Goal: Information Seeking & Learning: Check status

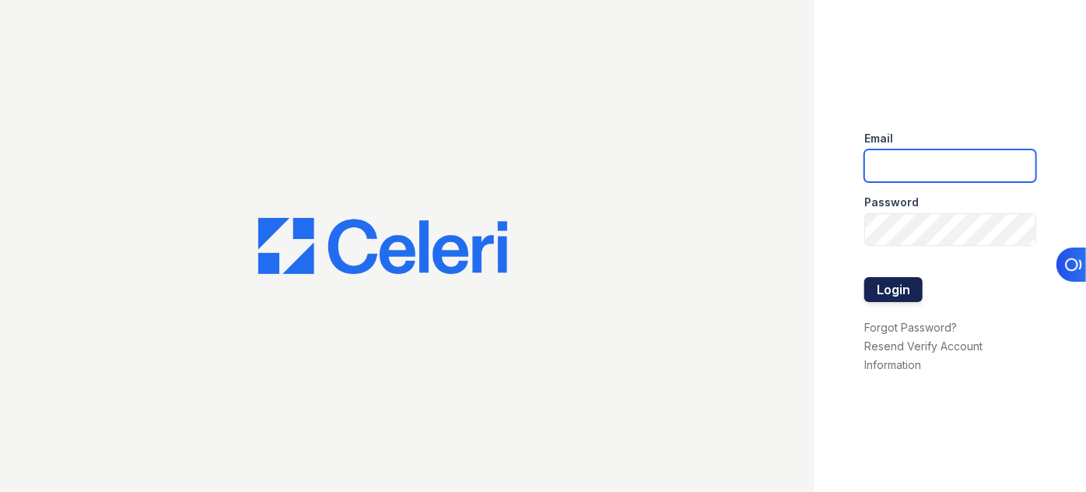
type input "pmateranorozco@lantowerliving.com"
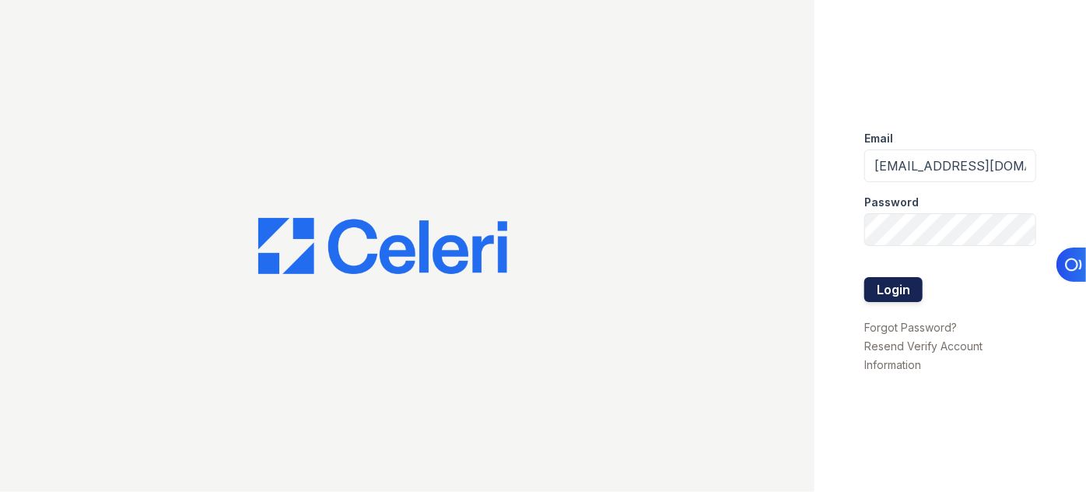
click at [915, 297] on button "Login" at bounding box center [893, 289] width 58 height 25
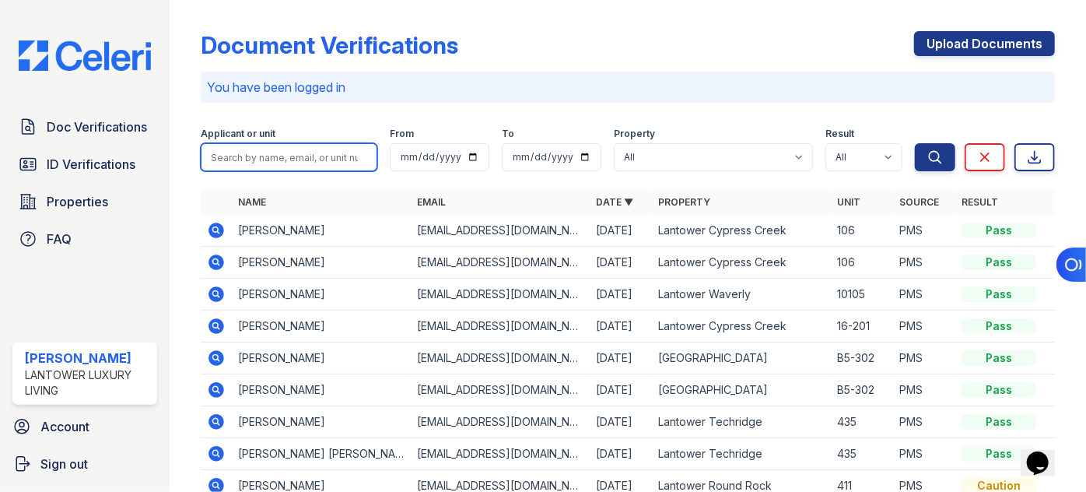
click at [295, 159] on input "search" at bounding box center [289, 157] width 177 height 28
type input "dianelis"
click at [915, 143] on button "Search" at bounding box center [935, 157] width 40 height 28
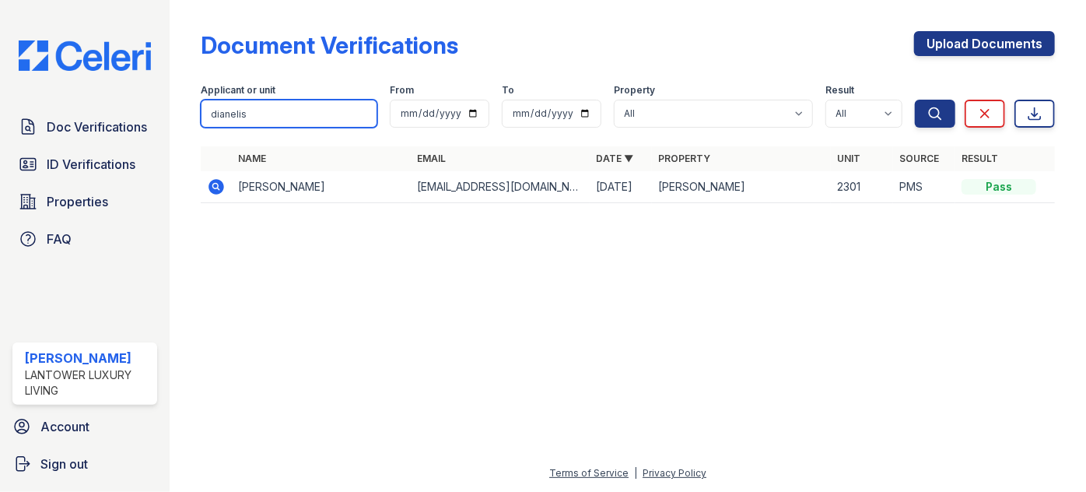
drag, startPoint x: 280, startPoint y: 118, endPoint x: 196, endPoint y: 125, distance: 84.3
click at [197, 125] on div "Document Verifications Upload Documents Filter Applicant or unit dianelis From …" at bounding box center [627, 122] width 867 height 244
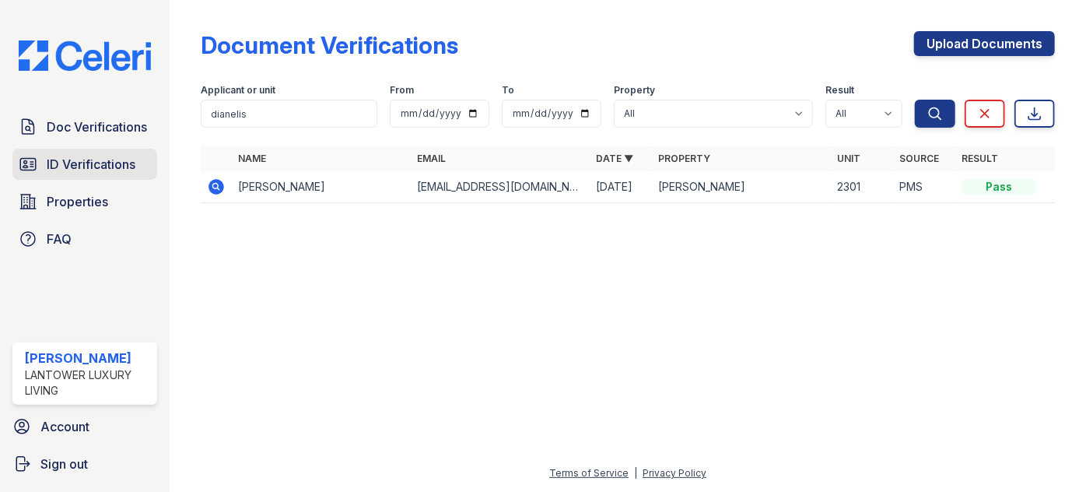
click at [81, 155] on span "ID Verifications" at bounding box center [91, 164] width 89 height 19
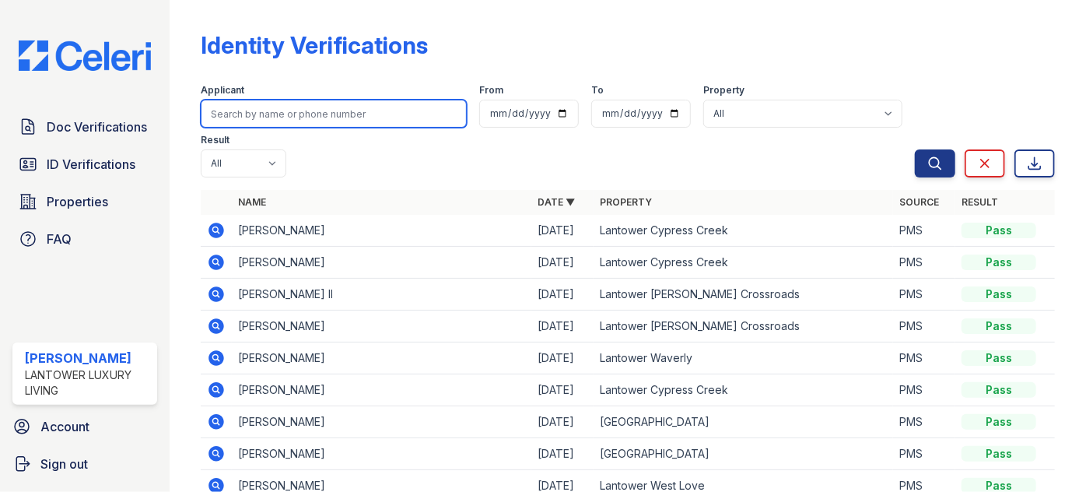
click at [249, 111] on input "search" at bounding box center [334, 114] width 266 height 28
paste input "dianelis"
type input "dianelis"
click at [915, 149] on button "Search" at bounding box center [935, 163] width 40 height 28
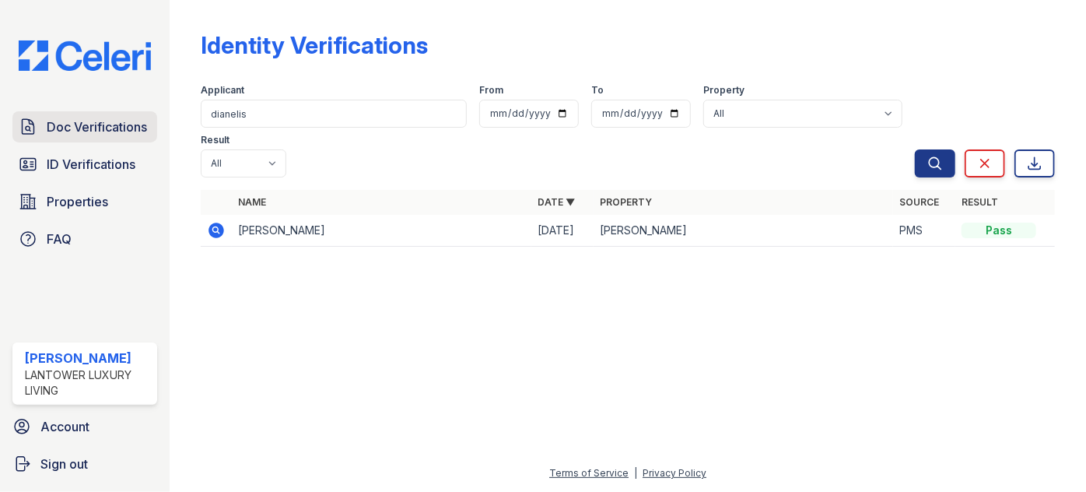
click at [100, 117] on span "Doc Verifications" at bounding box center [97, 126] width 100 height 19
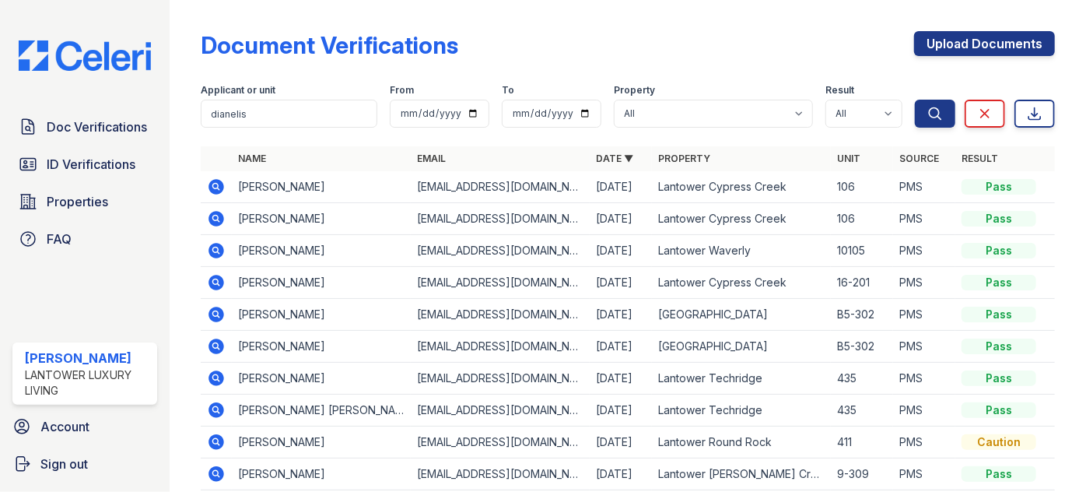
type input "dianelis"
click at [915, 100] on button "Search" at bounding box center [935, 114] width 40 height 28
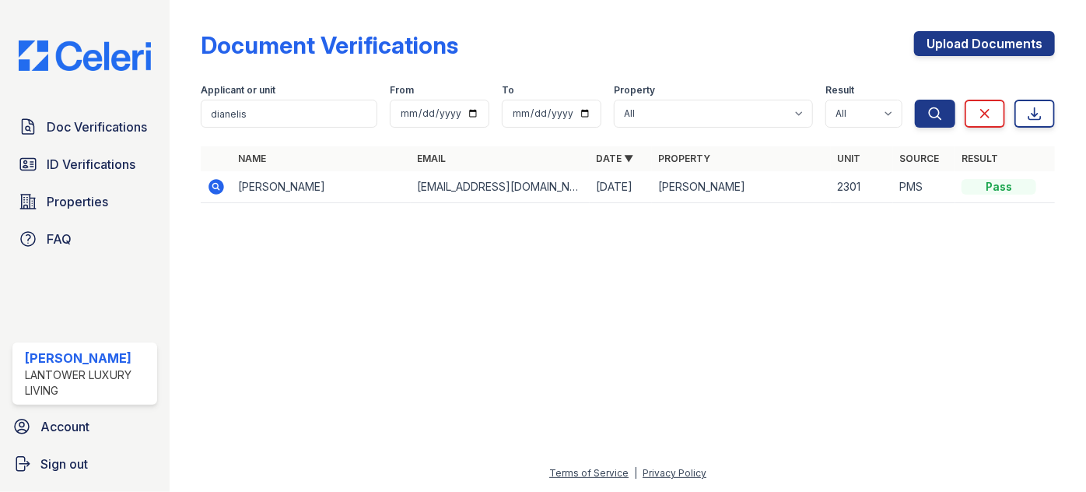
click at [215, 191] on icon at bounding box center [217, 187] width 16 height 16
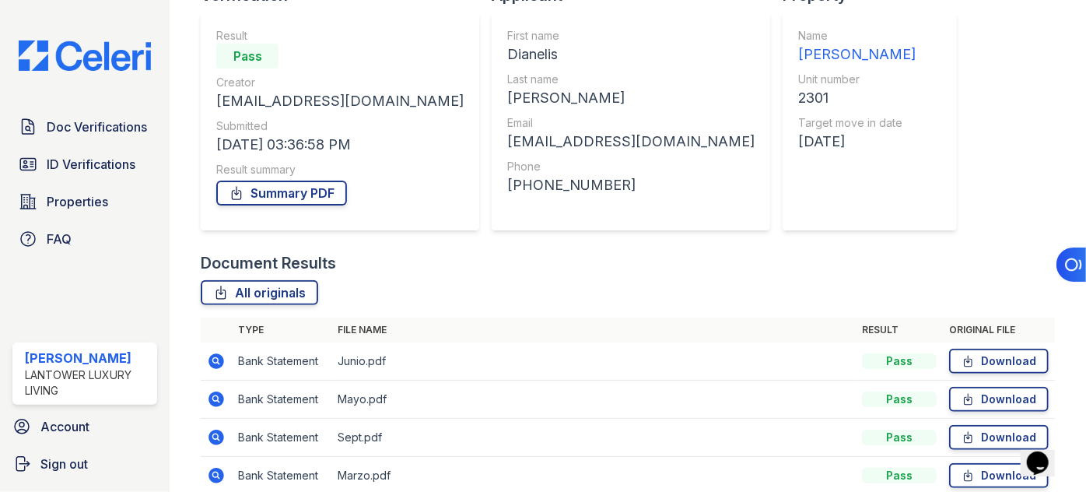
scroll to position [282, 0]
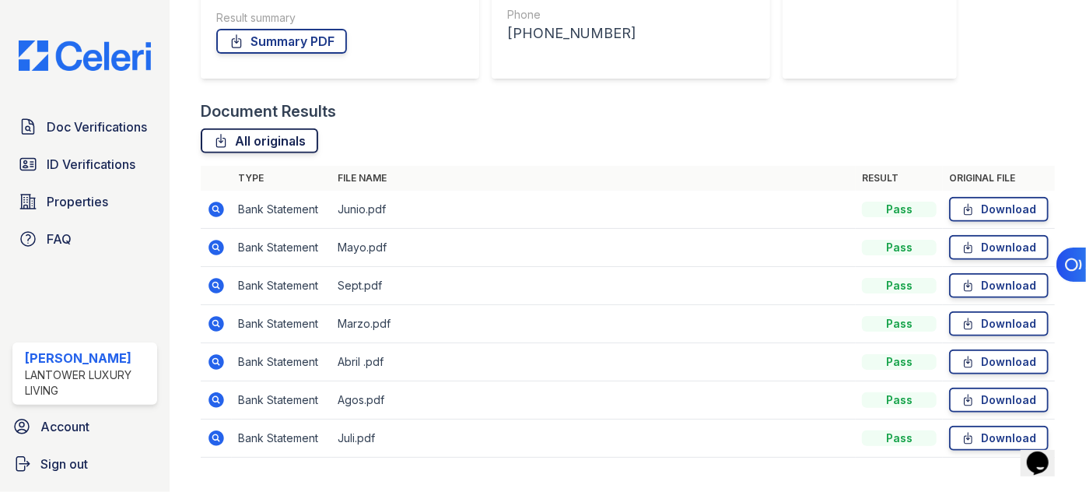
click at [299, 136] on link "All originals" at bounding box center [259, 140] width 117 height 25
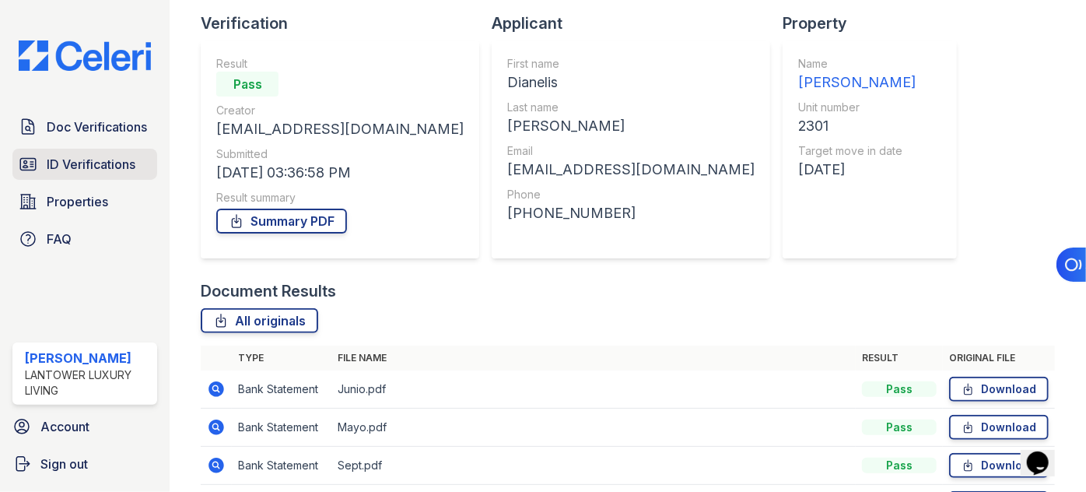
scroll to position [0, 0]
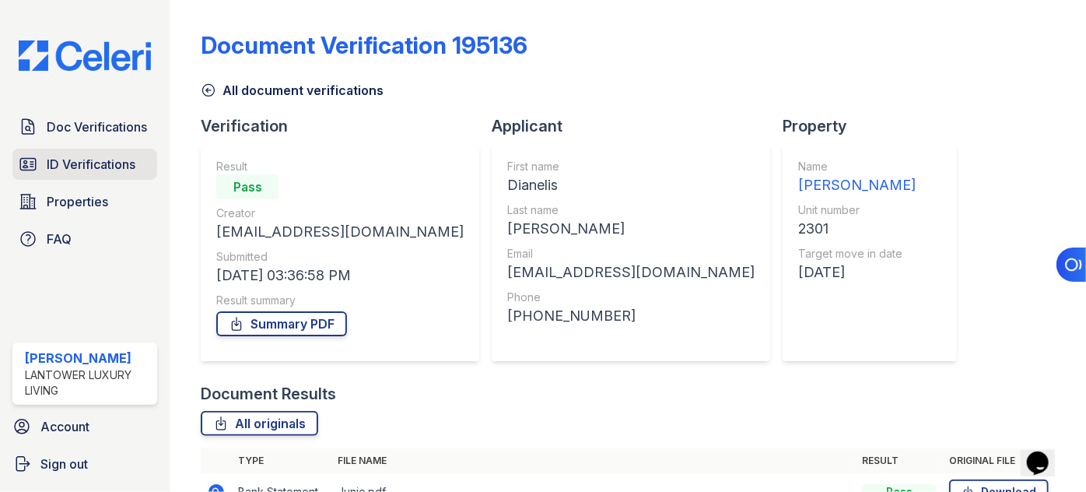
click at [78, 170] on link "ID Verifications" at bounding box center [84, 164] width 145 height 31
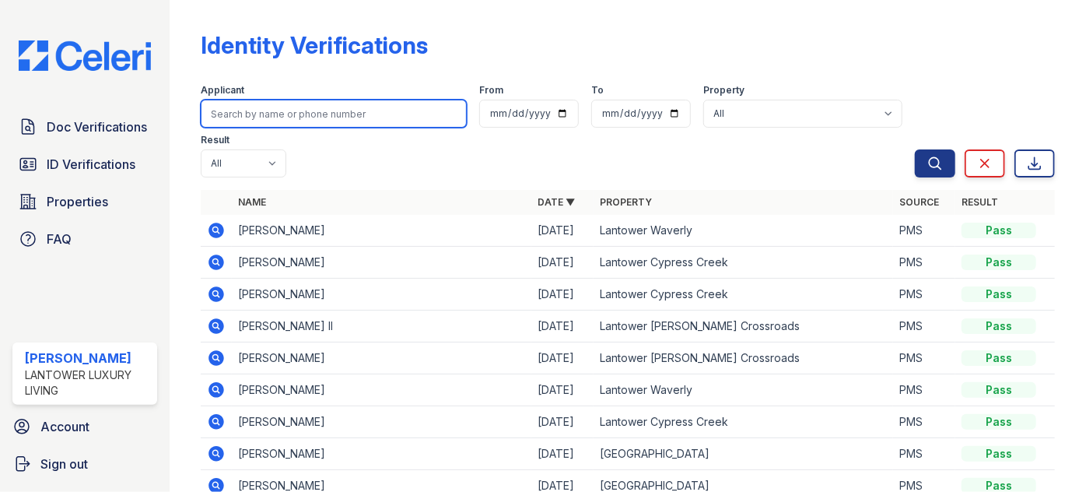
click at [256, 111] on input "search" at bounding box center [334, 114] width 266 height 28
type input "dayanis"
click at [915, 149] on button "Search" at bounding box center [935, 163] width 40 height 28
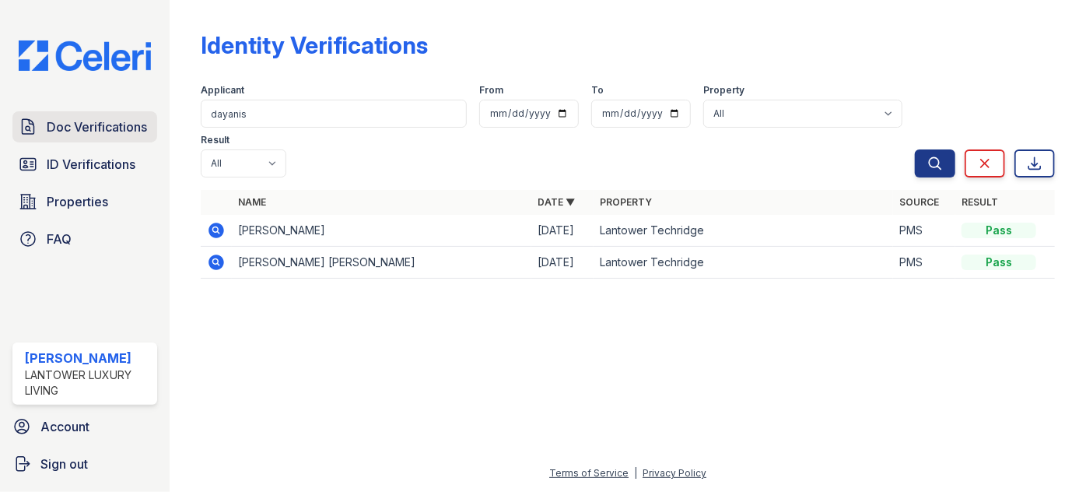
click at [91, 128] on link "Doc Verifications" at bounding box center [84, 126] width 145 height 31
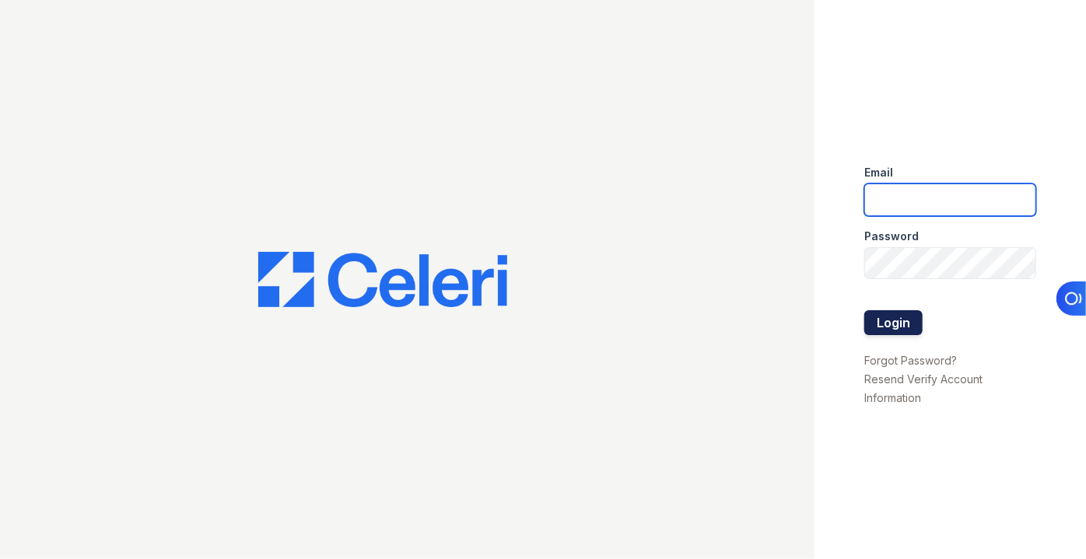
type input "[EMAIL_ADDRESS][DOMAIN_NAME]"
click at [896, 319] on button "Login" at bounding box center [893, 322] width 58 height 25
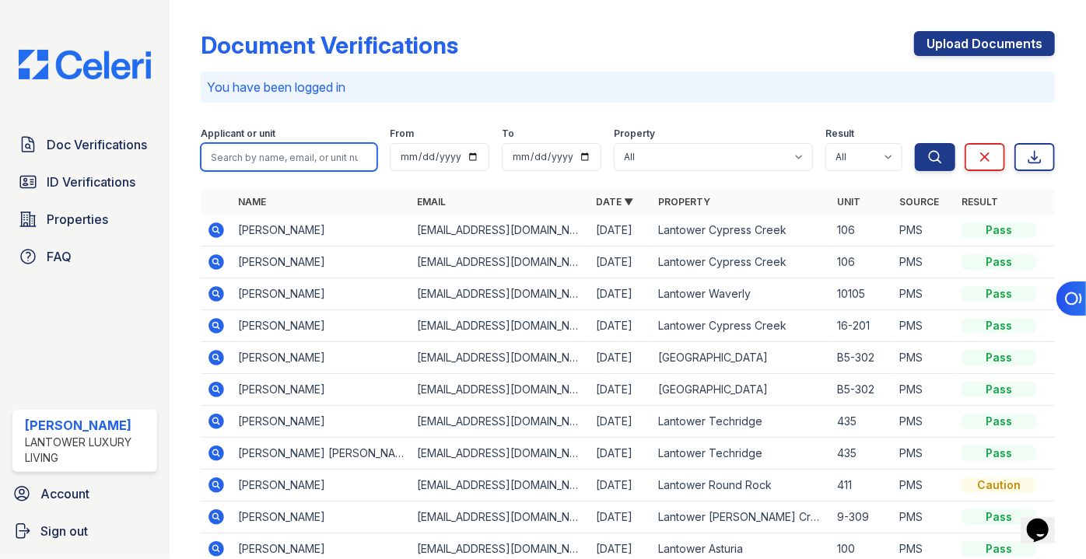
click at [282, 159] on input "search" at bounding box center [289, 157] width 177 height 28
type input "[PERSON_NAME]"
click at [915, 143] on button "Search" at bounding box center [935, 157] width 40 height 28
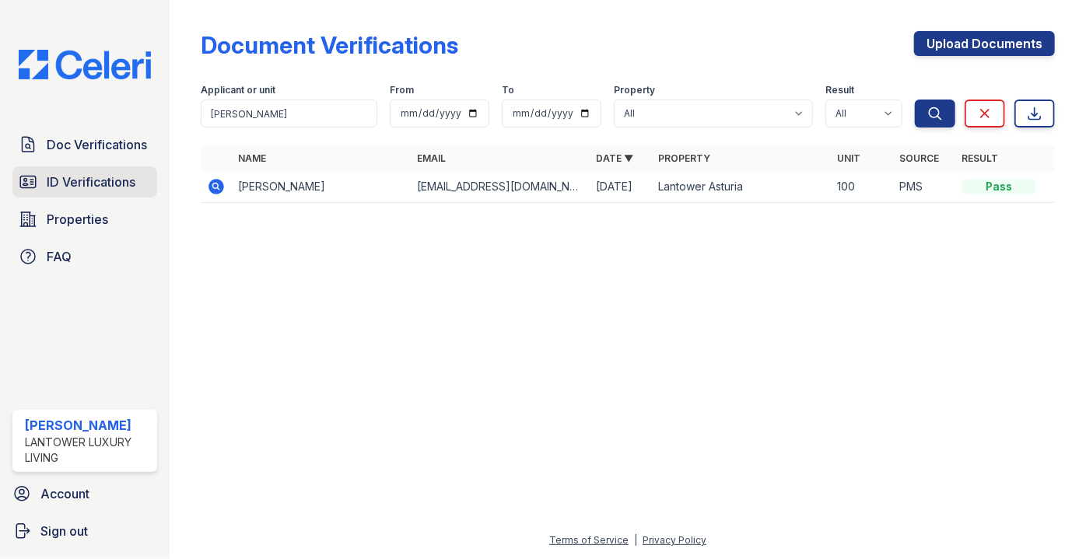
click at [60, 173] on span "ID Verifications" at bounding box center [91, 182] width 89 height 19
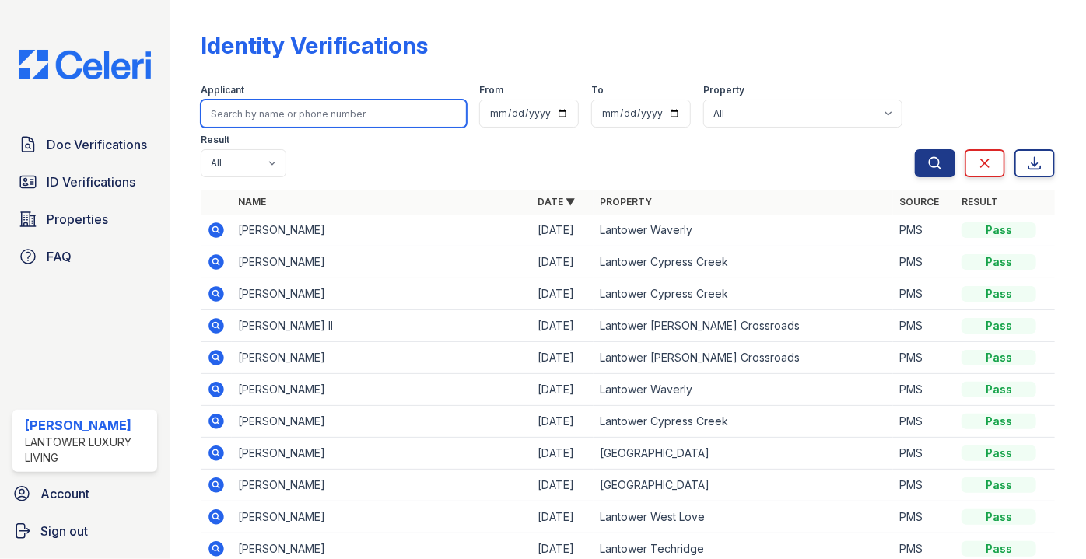
click at [279, 114] on input "search" at bounding box center [334, 114] width 266 height 28
type input "[PERSON_NAME]"
click at [915, 149] on button "Search" at bounding box center [935, 163] width 40 height 28
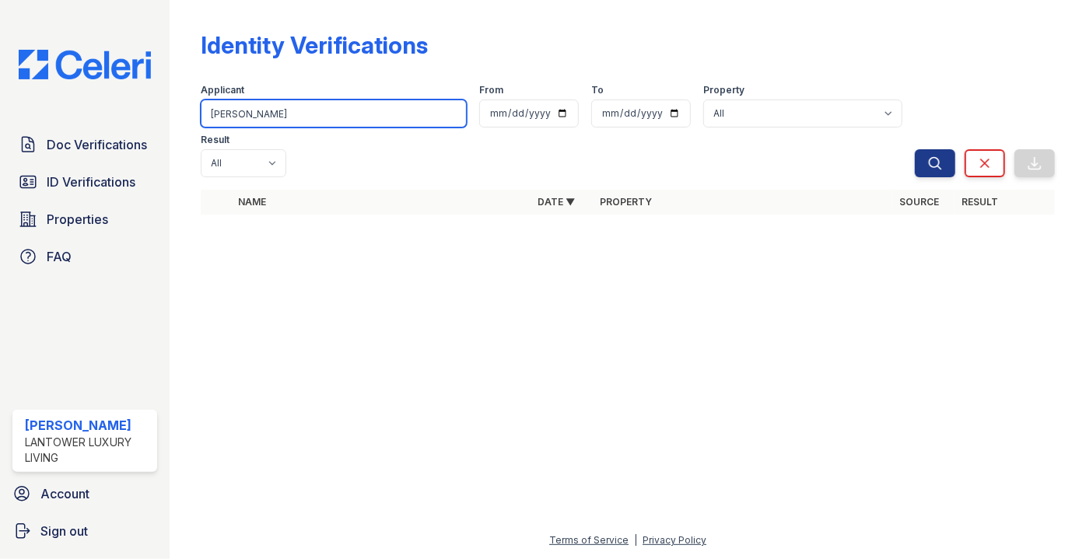
click at [294, 114] on input "[PERSON_NAME]" at bounding box center [334, 114] width 266 height 28
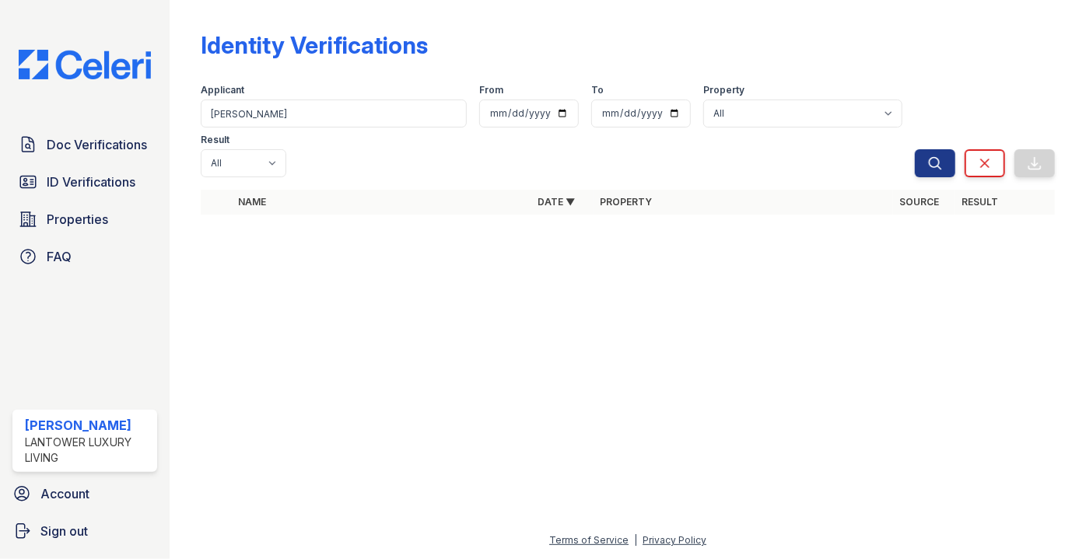
click at [297, 190] on div "Name Date ▼ Property Source Result" at bounding box center [628, 210] width 854 height 40
